Goal: Task Accomplishment & Management: Manage account settings

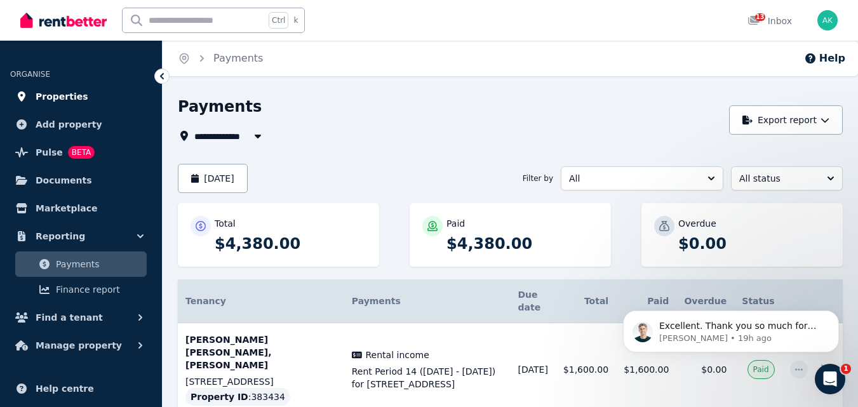
click at [58, 93] on span "Properties" at bounding box center [62, 96] width 53 height 15
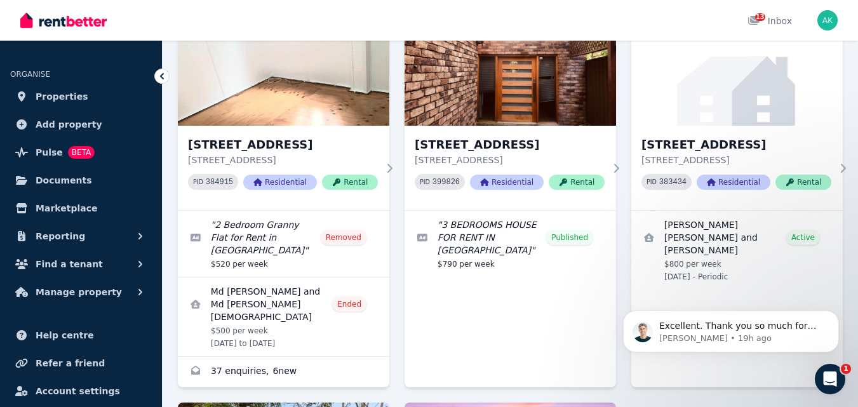
scroll to position [119, 0]
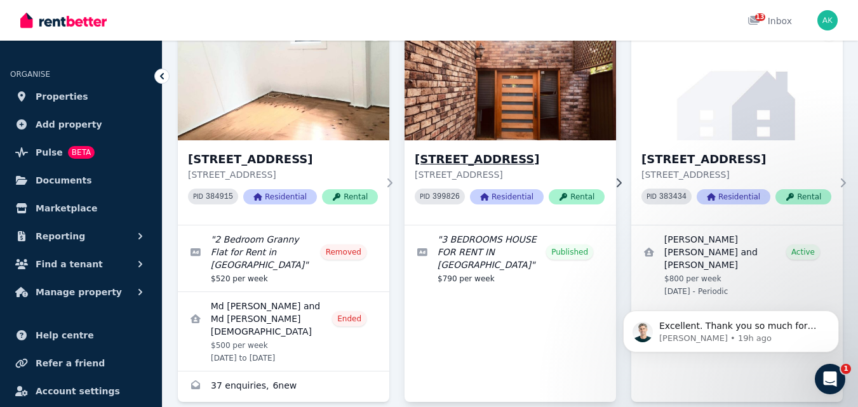
click at [482, 159] on h3 "[STREET_ADDRESS]" at bounding box center [510, 159] width 190 height 18
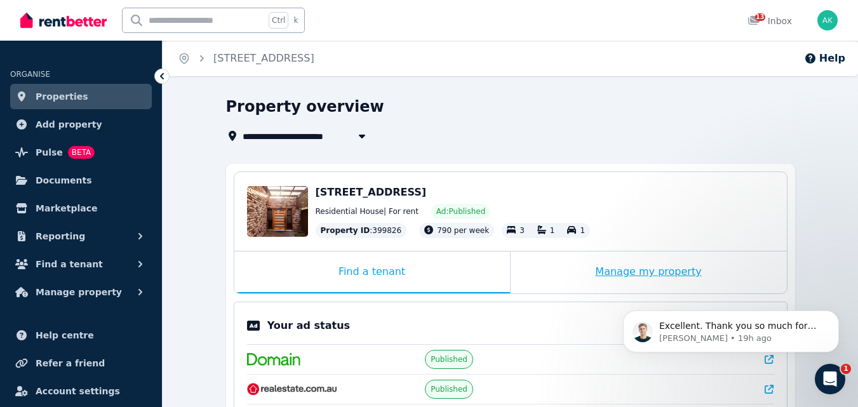
click at [663, 268] on div "Manage my property" at bounding box center [648, 272] width 276 height 42
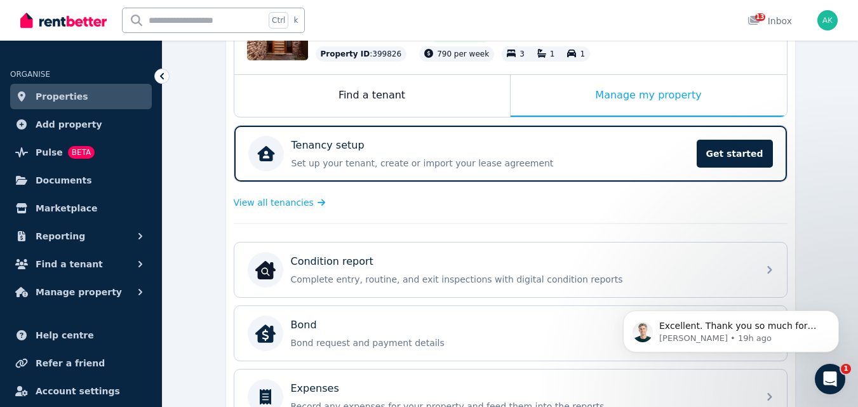
scroll to position [143, 0]
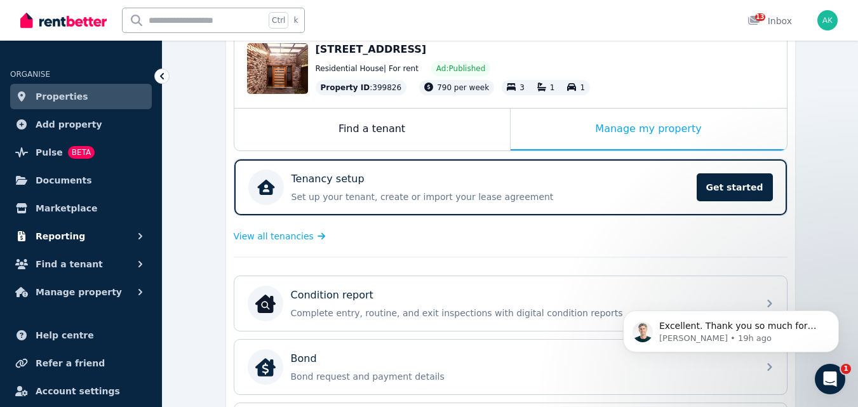
click at [84, 237] on button "Reporting" at bounding box center [81, 235] width 142 height 25
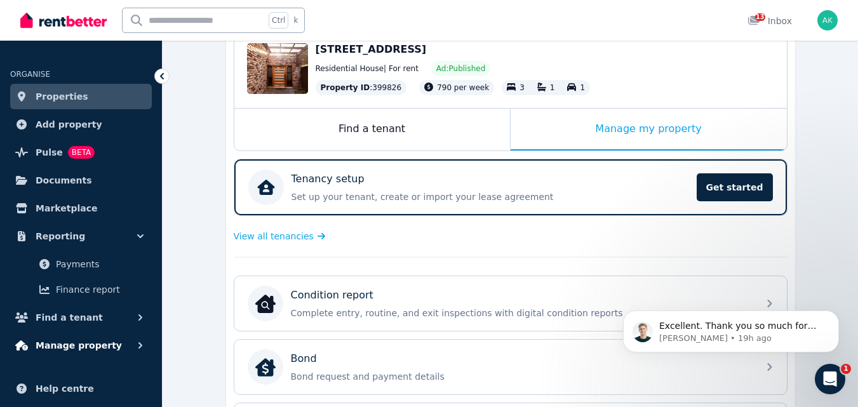
click at [83, 342] on span "Manage property" at bounding box center [79, 345] width 86 height 15
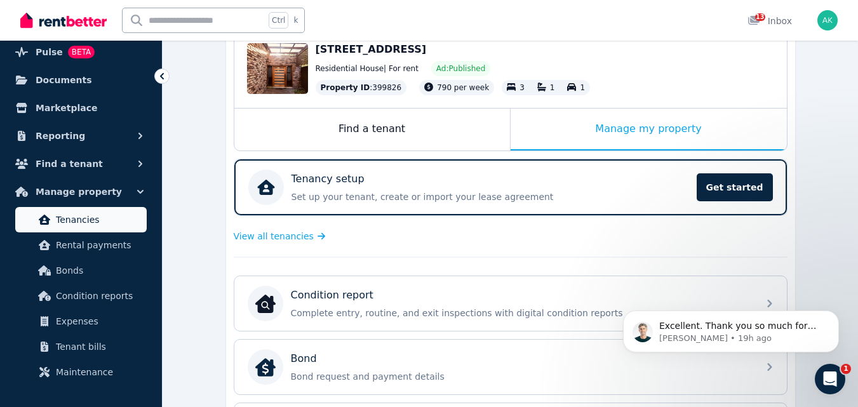
scroll to position [102, 0]
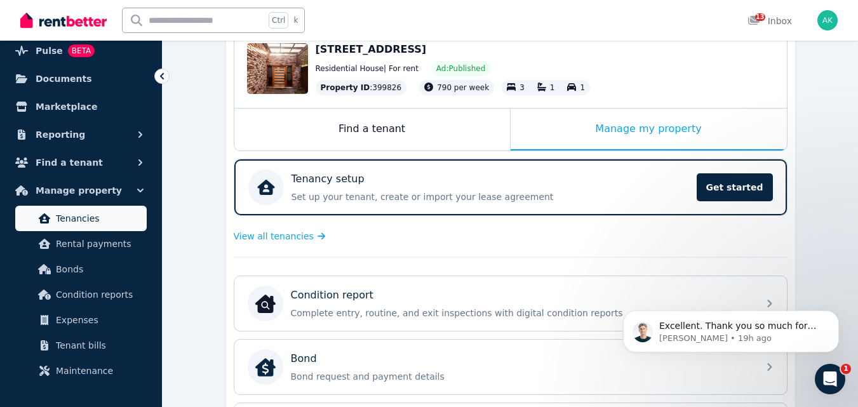
click at [83, 220] on span "Tenancies" at bounding box center [99, 218] width 86 height 15
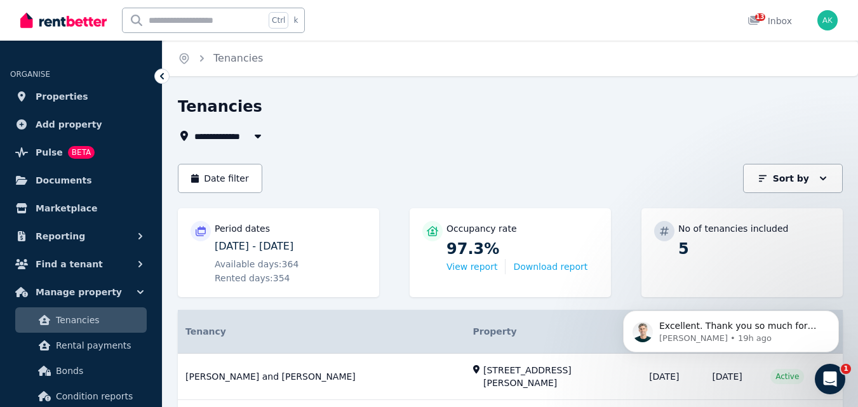
click at [237, 136] on span "All Properties" at bounding box center [235, 135] width 82 height 15
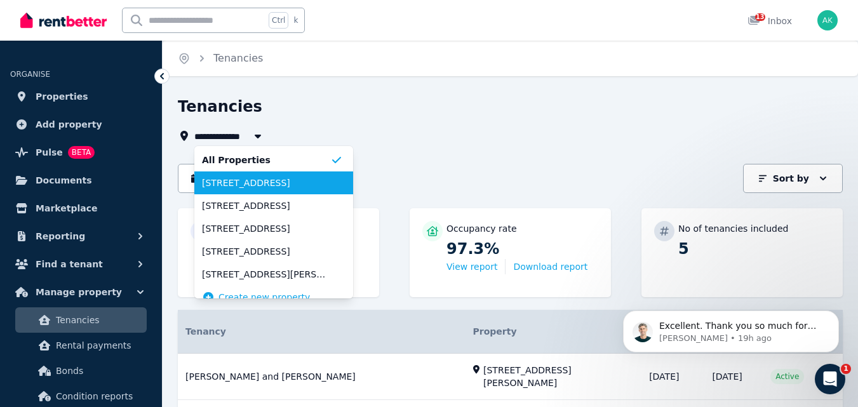
click at [242, 184] on span "[STREET_ADDRESS]" at bounding box center [266, 182] width 128 height 13
type input "**********"
